Goal: Find specific page/section: Find specific page/section

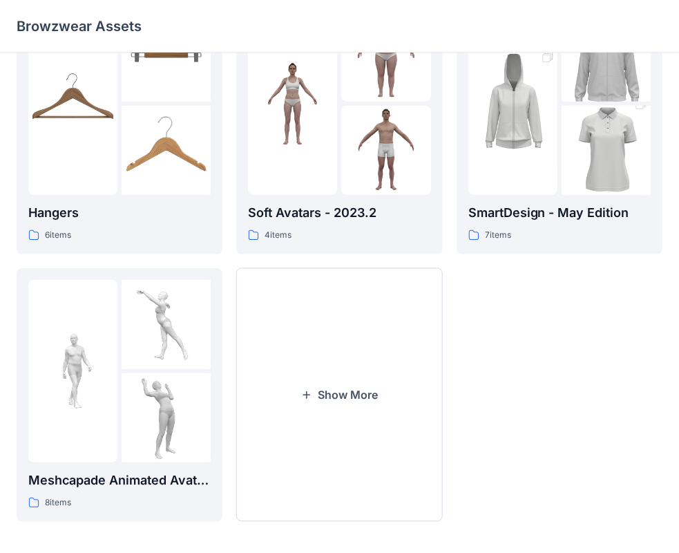
scroll to position [343, 0]
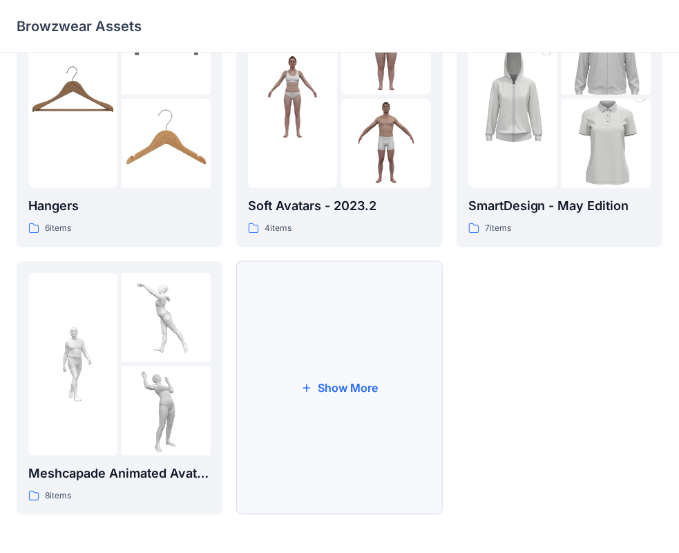
click at [326, 407] on button "Show More" at bounding box center [339, 388] width 206 height 254
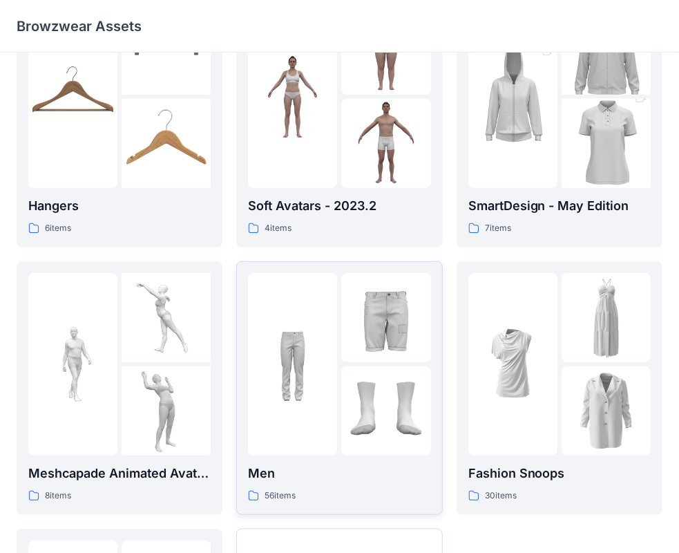
click at [368, 316] on div at bounding box center [385, 317] width 89 height 89
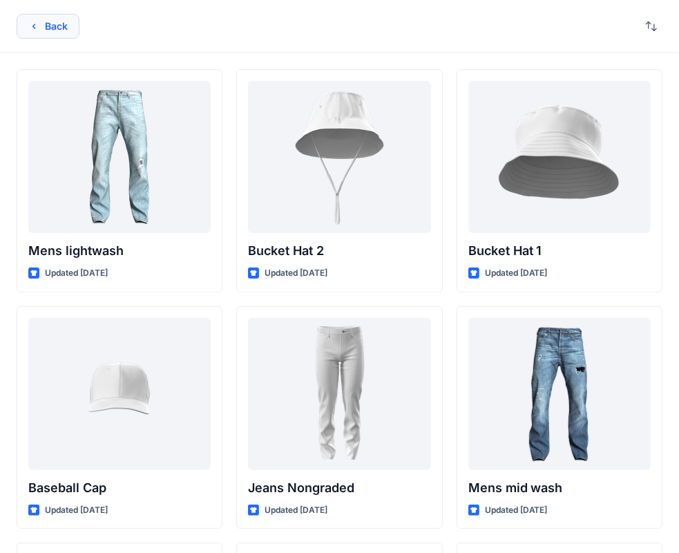
click at [50, 28] on button "Back" at bounding box center [48, 26] width 63 height 25
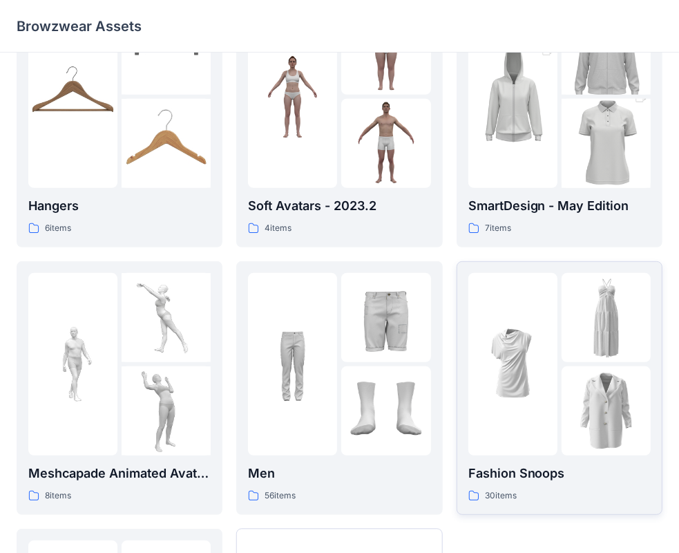
click at [515, 401] on img at bounding box center [512, 363] width 89 height 89
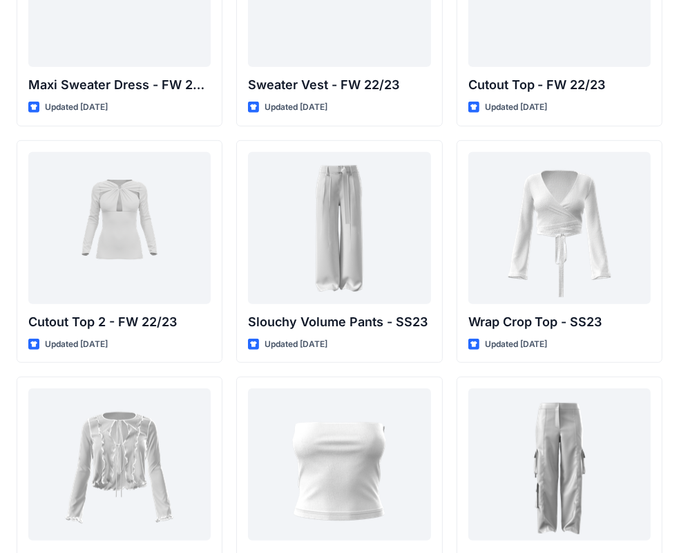
scroll to position [17, 0]
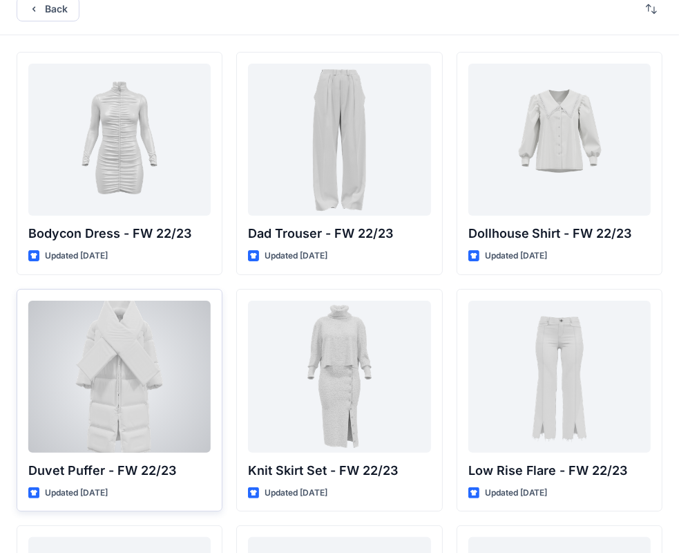
click at [158, 392] on div at bounding box center [119, 377] width 182 height 152
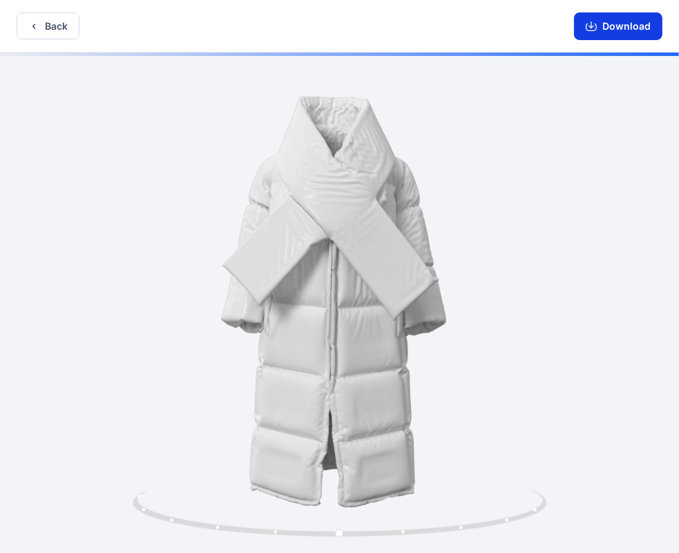
click at [593, 28] on icon "button" at bounding box center [591, 26] width 11 height 11
